Goal: Task Accomplishment & Management: Use online tool/utility

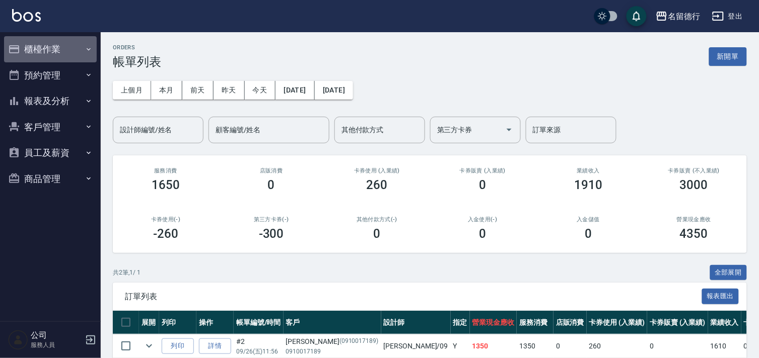
click at [56, 49] on button "櫃檯作業" at bounding box center [50, 49] width 93 height 26
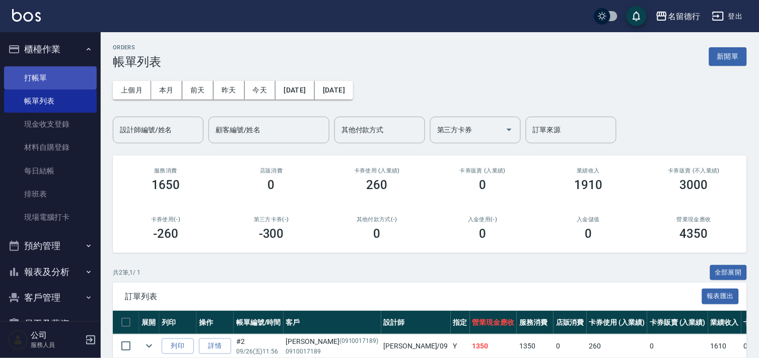
click at [57, 83] on link "打帳單" at bounding box center [50, 77] width 93 height 23
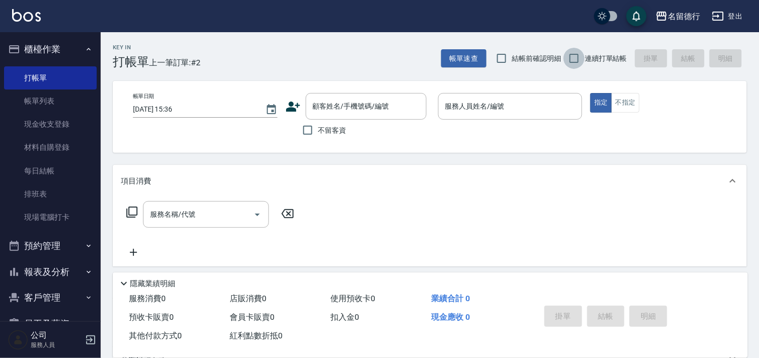
click at [571, 60] on input "連續打單結帳" at bounding box center [573, 58] width 21 height 21
checkbox input "true"
click at [323, 109] on div "顧客姓名/手機號碼/編號 顧客姓名/手機號碼/編號" at bounding box center [366, 106] width 121 height 27
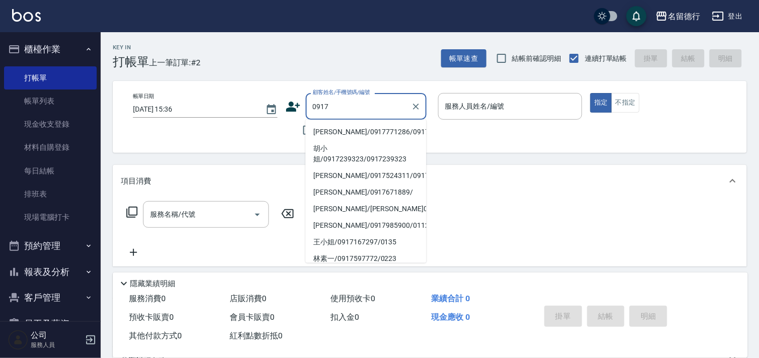
click at [330, 137] on li "[PERSON_NAME]/0917771286/0917771286" at bounding box center [366, 132] width 121 height 17
type input "[PERSON_NAME]/0917771286/0917771286"
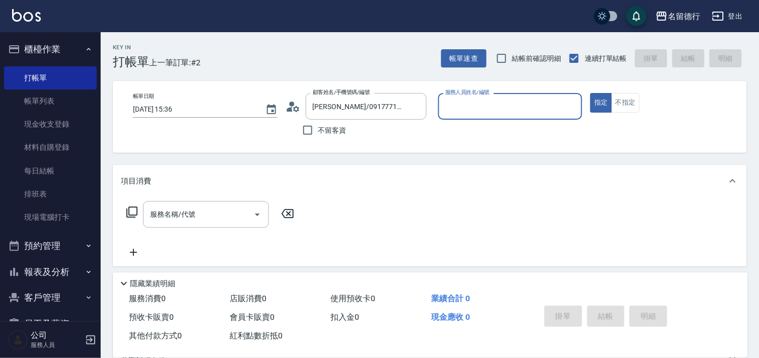
type input "婉如-10"
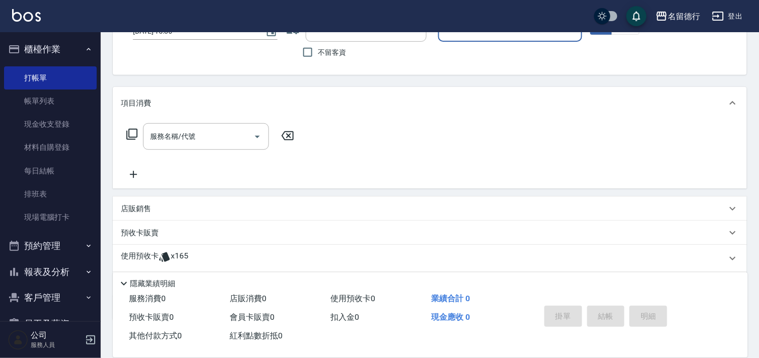
scroll to position [135, 0]
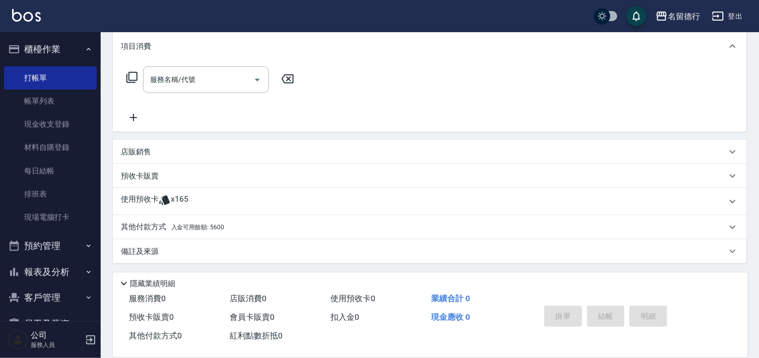
click at [159, 201] on icon at bounding box center [165, 200] width 12 height 12
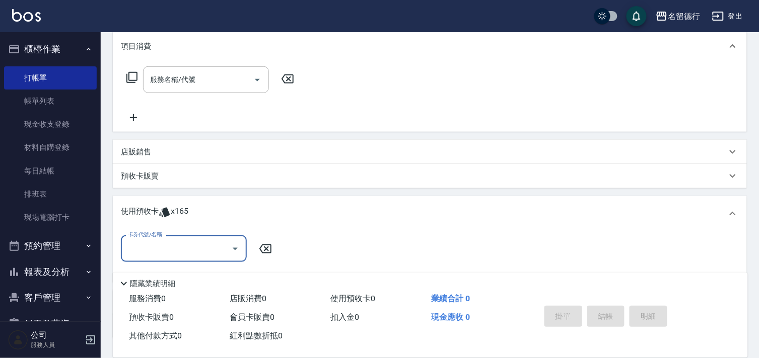
scroll to position [0, 0]
click at [163, 85] on input "服務名稱/代號" at bounding box center [199, 80] width 102 height 18
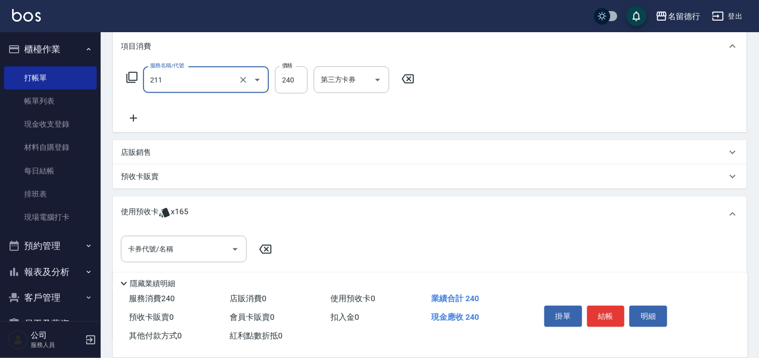
type input "洗髮券(211)"
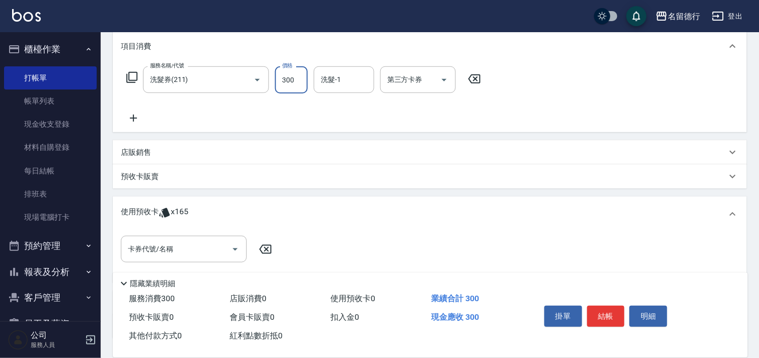
type input "300"
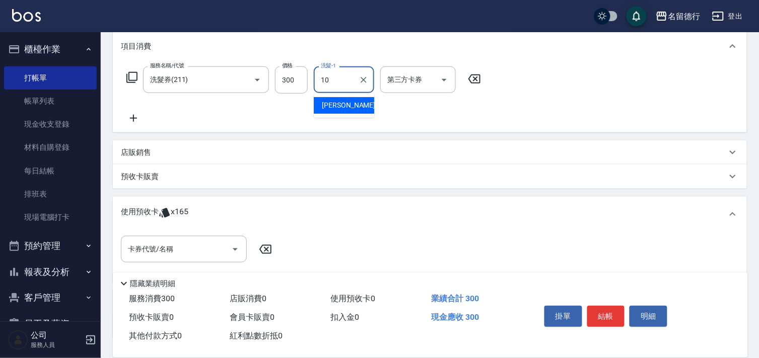
type input "婉如-10"
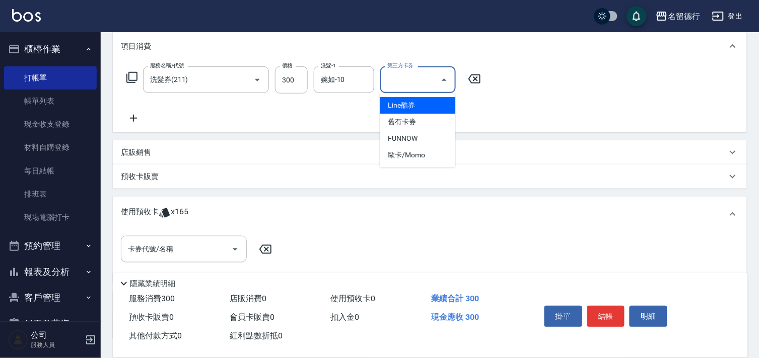
drag, startPoint x: 403, startPoint y: 81, endPoint x: 401, endPoint y: 94, distance: 13.7
click at [403, 81] on input "第三方卡券" at bounding box center [410, 80] width 51 height 18
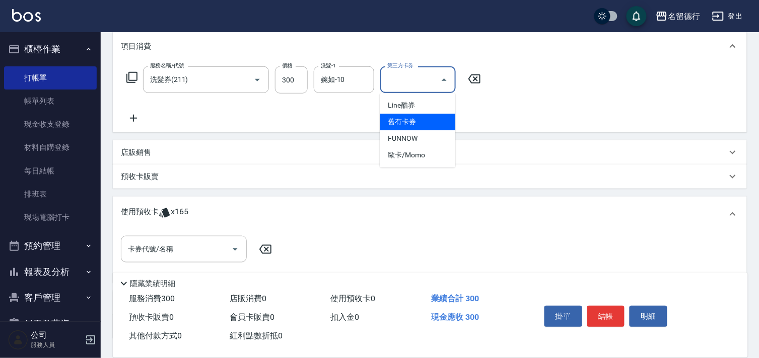
click at [400, 118] on span "舊有卡券" at bounding box center [418, 122] width 76 height 17
type input "舊有卡券"
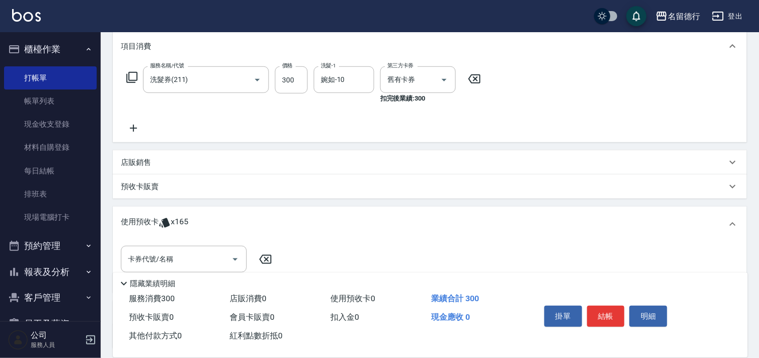
click at [136, 183] on p "預收卡販賣" at bounding box center [140, 187] width 38 height 11
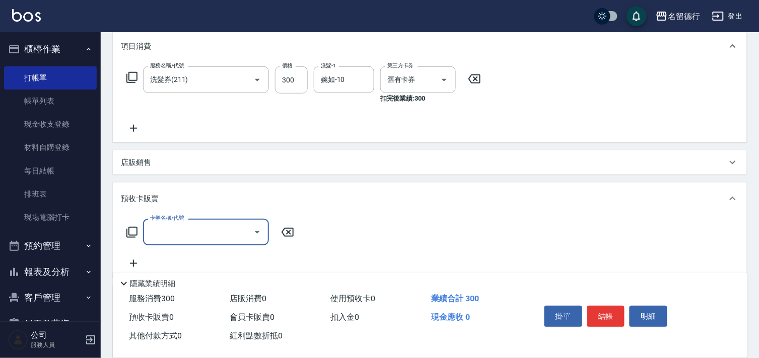
scroll to position [1, 0]
click at [127, 233] on icon at bounding box center [131, 232] width 11 height 11
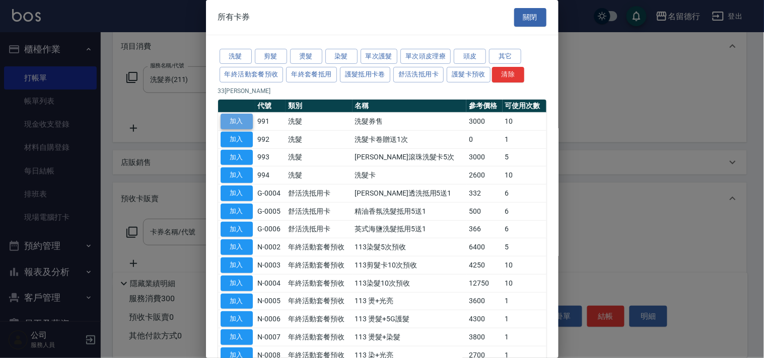
click at [244, 123] on button "加入" at bounding box center [237, 122] width 32 height 16
type input "洗髮券售(991)"
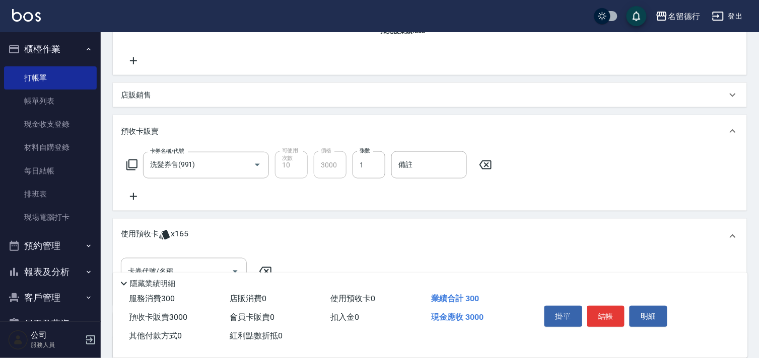
scroll to position [301, 0]
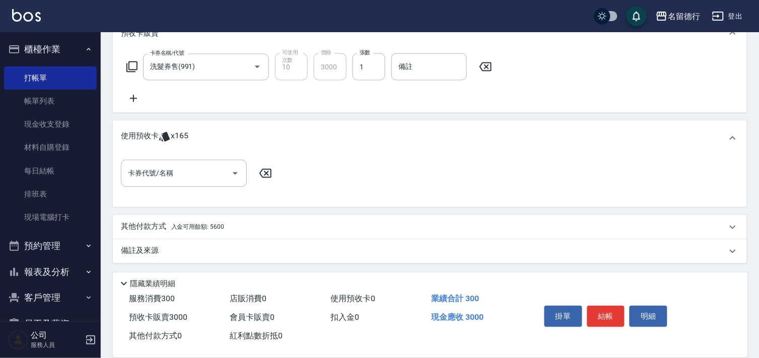
click at [175, 225] on span "入金可用餘額: 5600" at bounding box center [197, 227] width 53 height 7
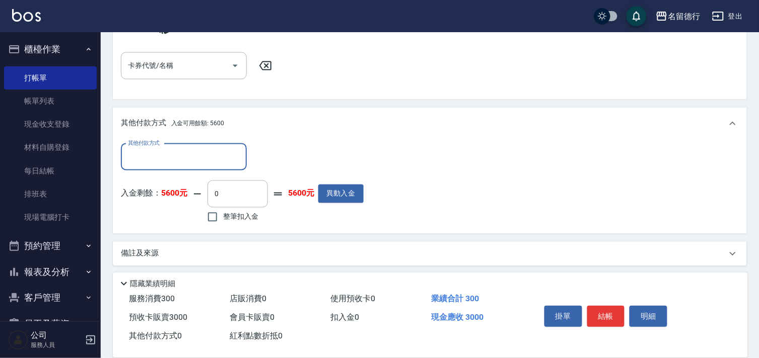
scroll to position [411, 0]
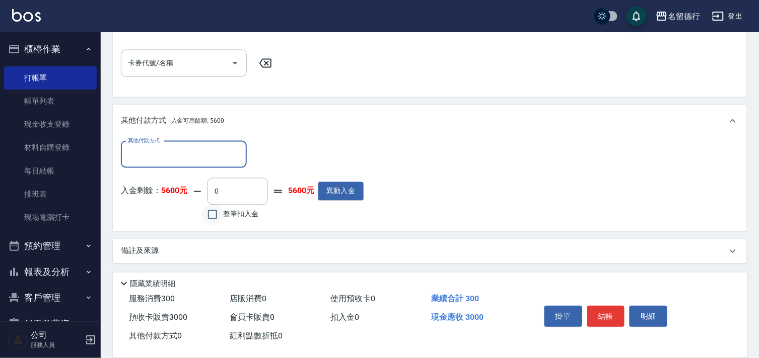
click at [213, 213] on input "整筆扣入金" at bounding box center [212, 214] width 21 height 21
checkbox input "true"
type input "3000"
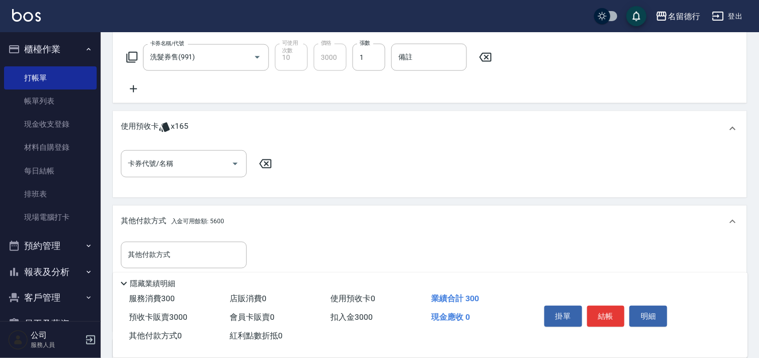
scroll to position [299, 0]
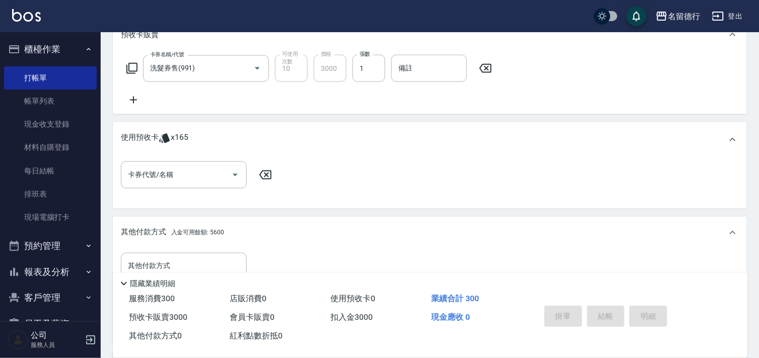
type input "[DATE] 15:37"
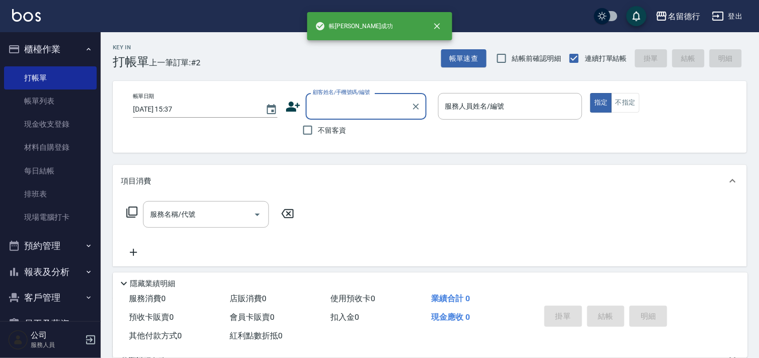
scroll to position [0, 0]
click at [310, 133] on input "不留客資" at bounding box center [307, 130] width 21 height 21
checkbox input "true"
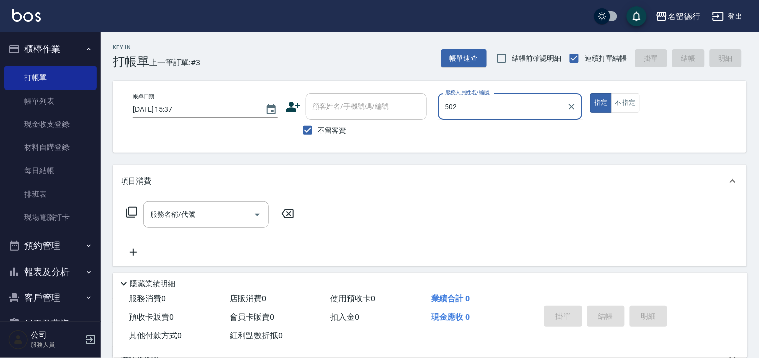
type input "502"
click at [590, 93] on button "指定" at bounding box center [601, 103] width 22 height 20
type button "true"
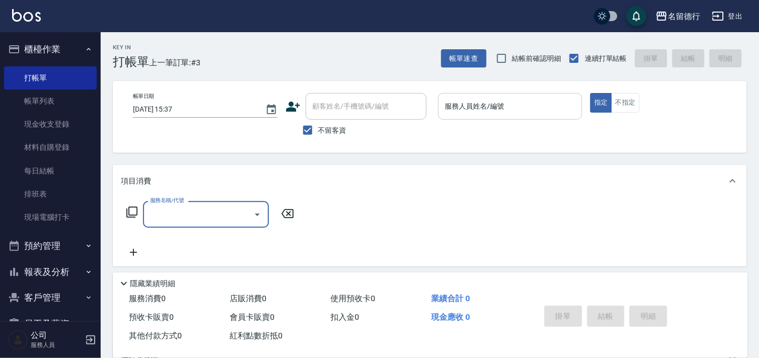
click at [450, 111] on input "服務人員姓名/編號" at bounding box center [510, 107] width 135 height 18
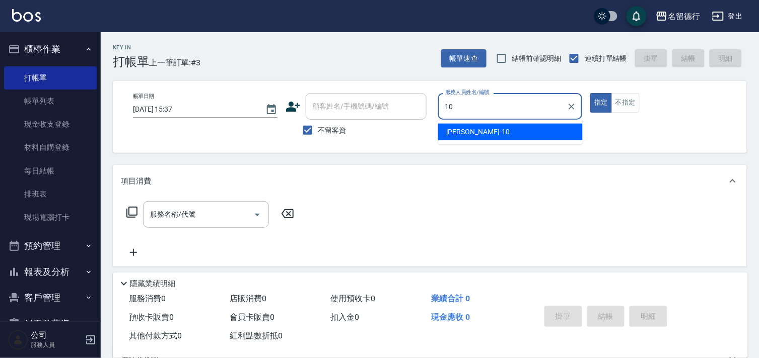
type input "婉如-10"
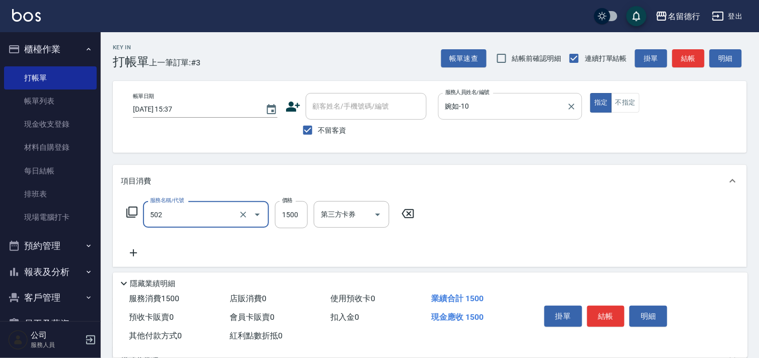
type input "染髮(502)"
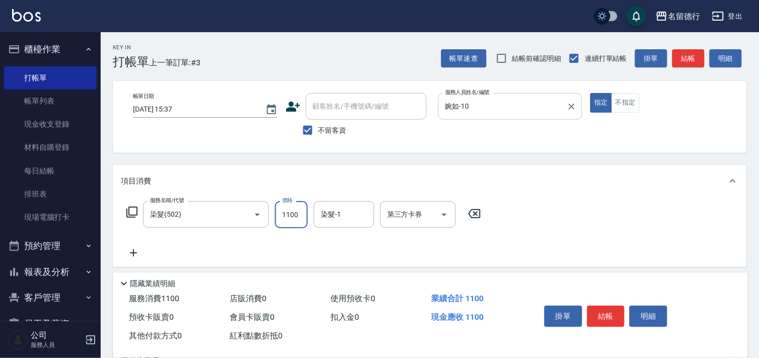
type input "1100"
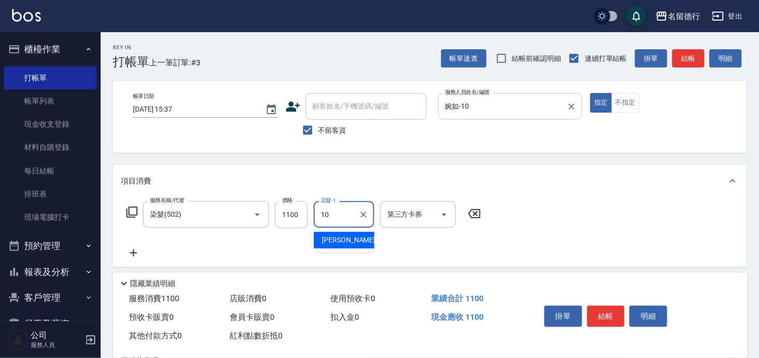
type input "婉如-10"
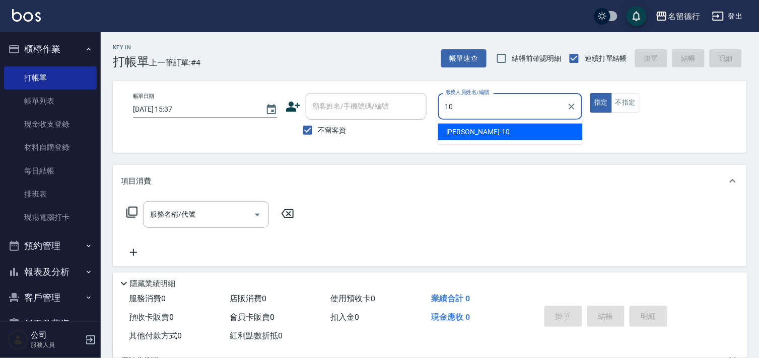
type input "婉如-10"
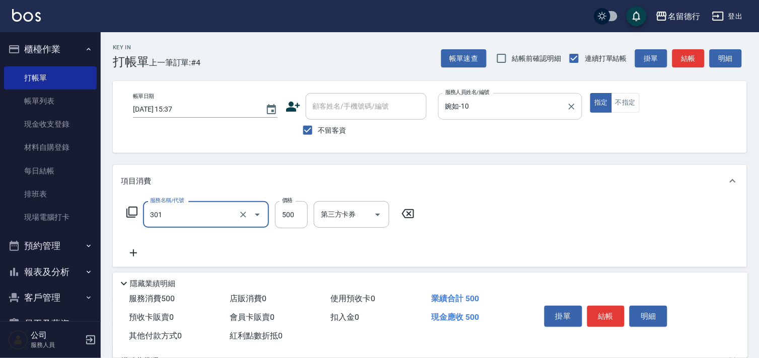
type input "剪髮(301)"
